Goal: Check status: Check status

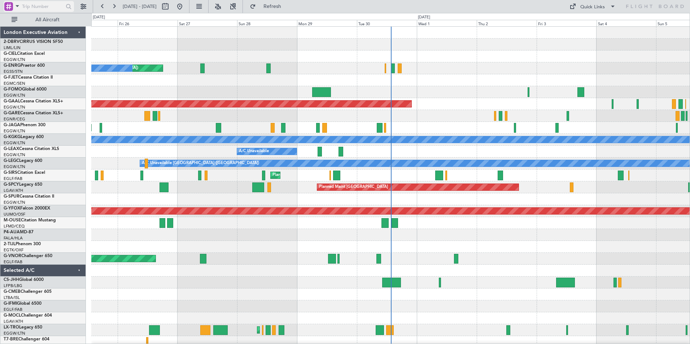
click at [26, 7] on input "text" at bounding box center [43, 6] width 42 height 11
type input "g-kgkg"
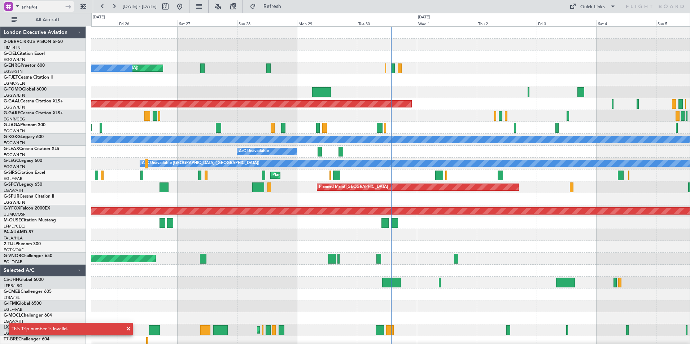
click at [17, 5] on span at bounding box center [17, 5] width 9 height 9
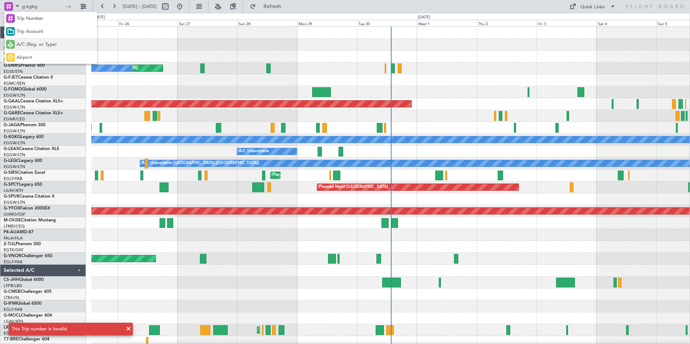
click at [25, 48] on span "A/C (Reg. or Type)" at bounding box center [37, 44] width 40 height 7
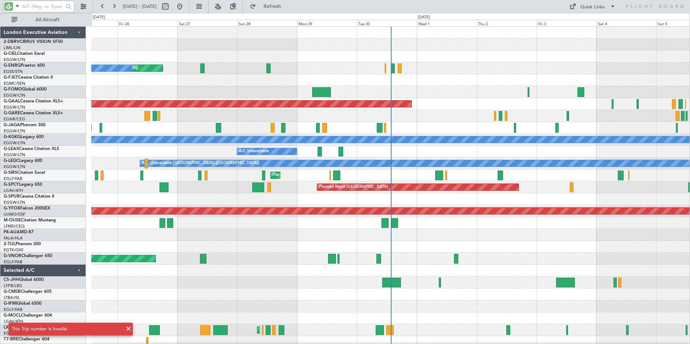
click at [40, 3] on input "text" at bounding box center [43, 6] width 42 height 11
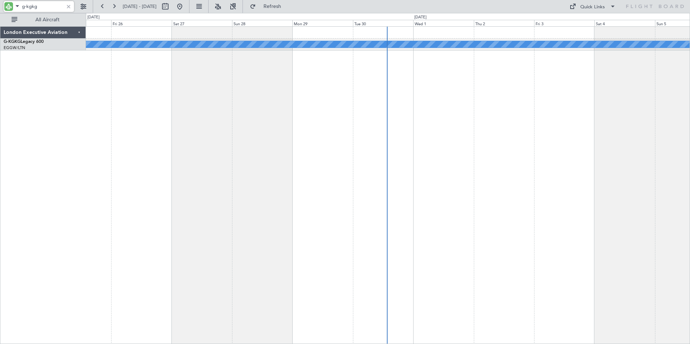
click at [105, 95] on div "A/C Unavailable [GEOGRAPHIC_DATA] (Ataturk)" at bounding box center [388, 185] width 604 height 318
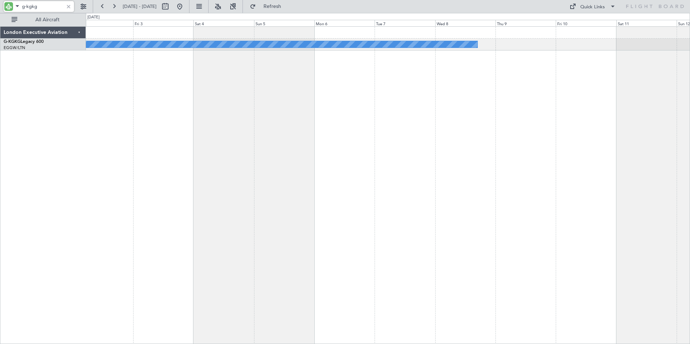
click at [75, 92] on div "A/C Unavailable [GEOGRAPHIC_DATA] (Ataturk) London Executive Aviation G-KGKG Le…" at bounding box center [345, 178] width 690 height 331
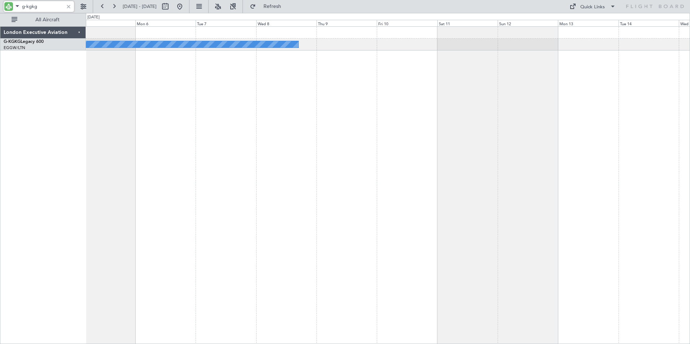
click at [105, 105] on div "A/C Unavailable [GEOGRAPHIC_DATA] (Ataturk)" at bounding box center [388, 185] width 604 height 318
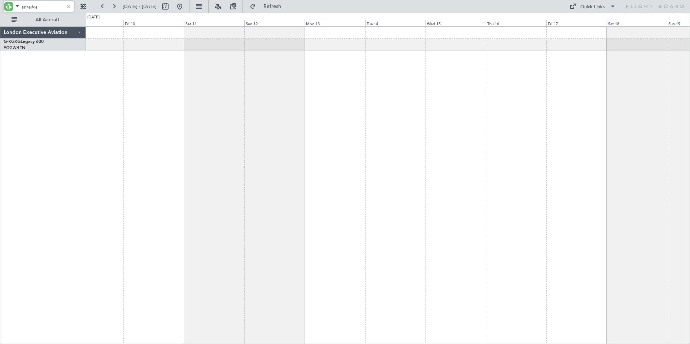
click at [134, 108] on div "A/C Unavailable [GEOGRAPHIC_DATA] (Ataturk)" at bounding box center [388, 185] width 604 height 318
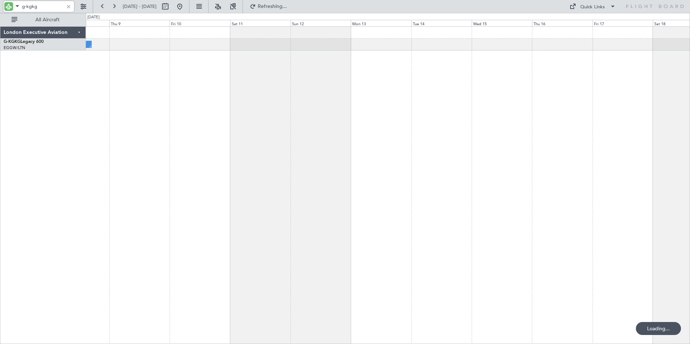
click at [440, 113] on div "A/C Unavailable [GEOGRAPHIC_DATA] (Ataturk)" at bounding box center [388, 185] width 604 height 318
click at [475, 118] on div "A/C Unavailable [GEOGRAPHIC_DATA] (Ataturk)" at bounding box center [388, 185] width 604 height 318
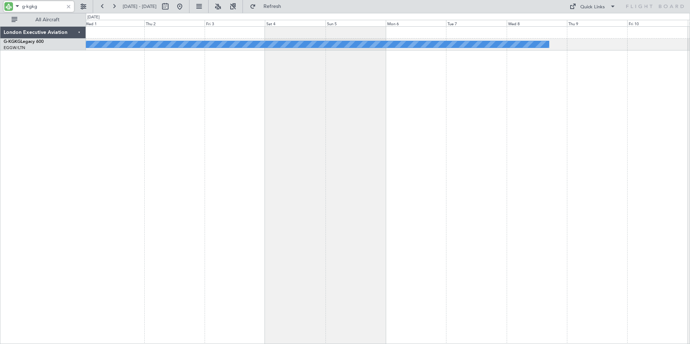
click at [437, 117] on div "A/C Unavailable [GEOGRAPHIC_DATA] (Ataturk)" at bounding box center [388, 185] width 604 height 318
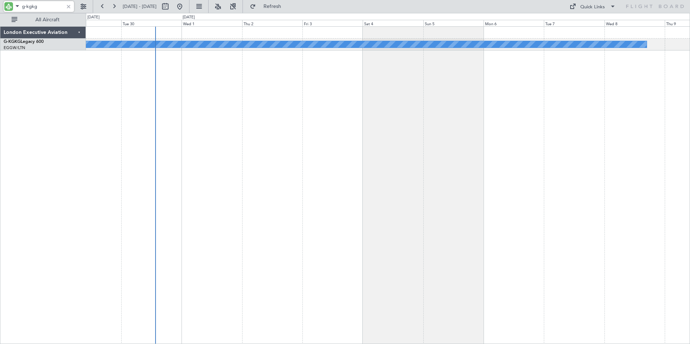
click at [330, 115] on div "A/C Unavailable [GEOGRAPHIC_DATA] (Ataturk)" at bounding box center [388, 185] width 604 height 318
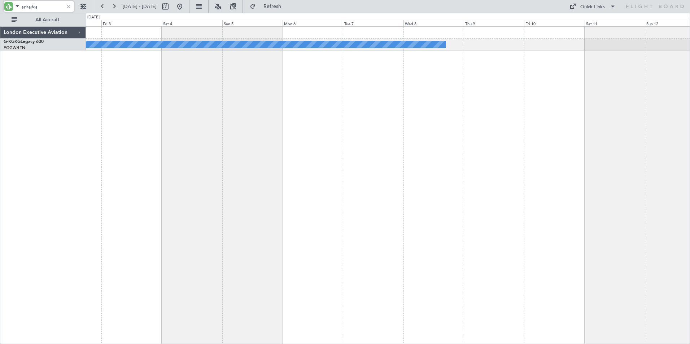
click at [227, 103] on div "A/C Unavailable [GEOGRAPHIC_DATA] (Ataturk)" at bounding box center [388, 185] width 604 height 318
click at [199, 106] on div "A/C Unavailable [GEOGRAPHIC_DATA] (Ataturk)" at bounding box center [388, 185] width 604 height 318
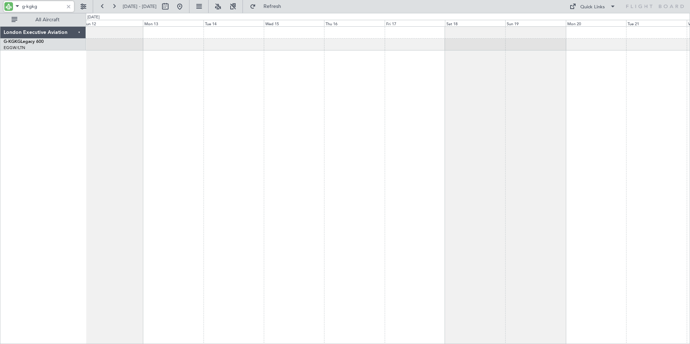
click at [136, 124] on div at bounding box center [388, 185] width 604 height 318
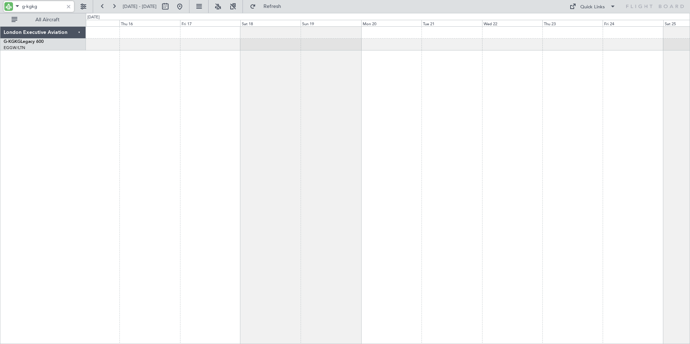
click at [295, 120] on div at bounding box center [388, 185] width 604 height 318
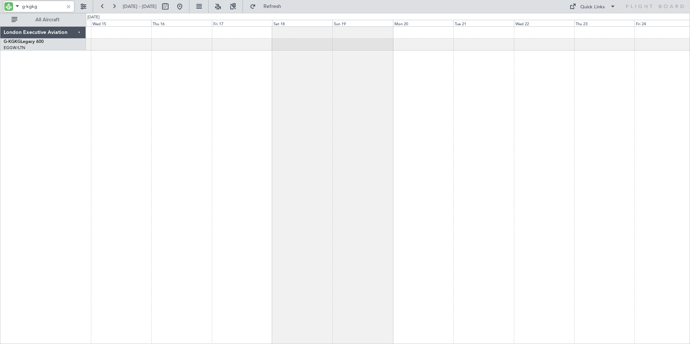
click at [551, 125] on div at bounding box center [388, 185] width 604 height 318
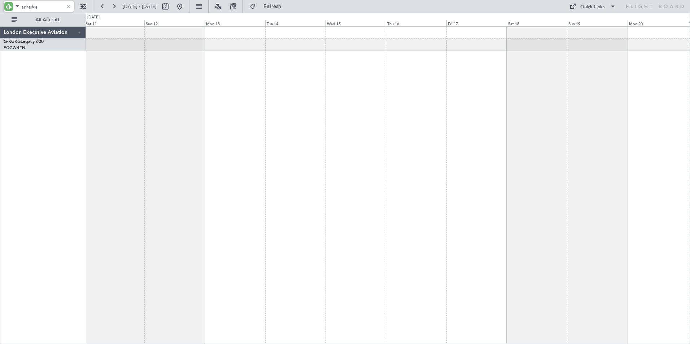
click at [512, 87] on div "A/C Unavailable [GEOGRAPHIC_DATA] (Ataturk)" at bounding box center [388, 185] width 604 height 318
drag, startPoint x: 26, startPoint y: 6, endPoint x: 54, endPoint y: 10, distance: 28.5
click at [54, 10] on input "g-kgkg" at bounding box center [43, 6] width 42 height 11
type input "g-[PERSON_NAME]"
click at [101, 6] on button at bounding box center [103, 7] width 12 height 12
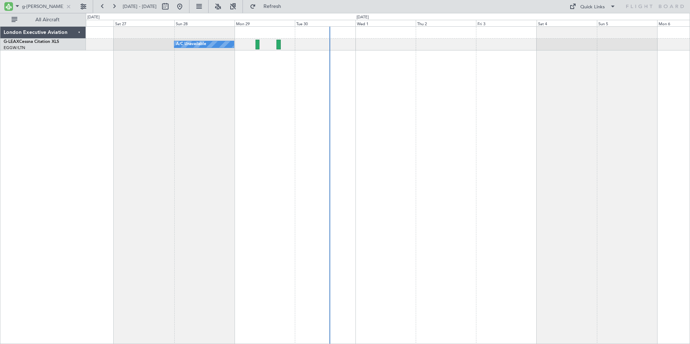
click at [393, 52] on div "A/C Unavailable" at bounding box center [388, 185] width 604 height 318
